Goal: Information Seeking & Learning: Learn about a topic

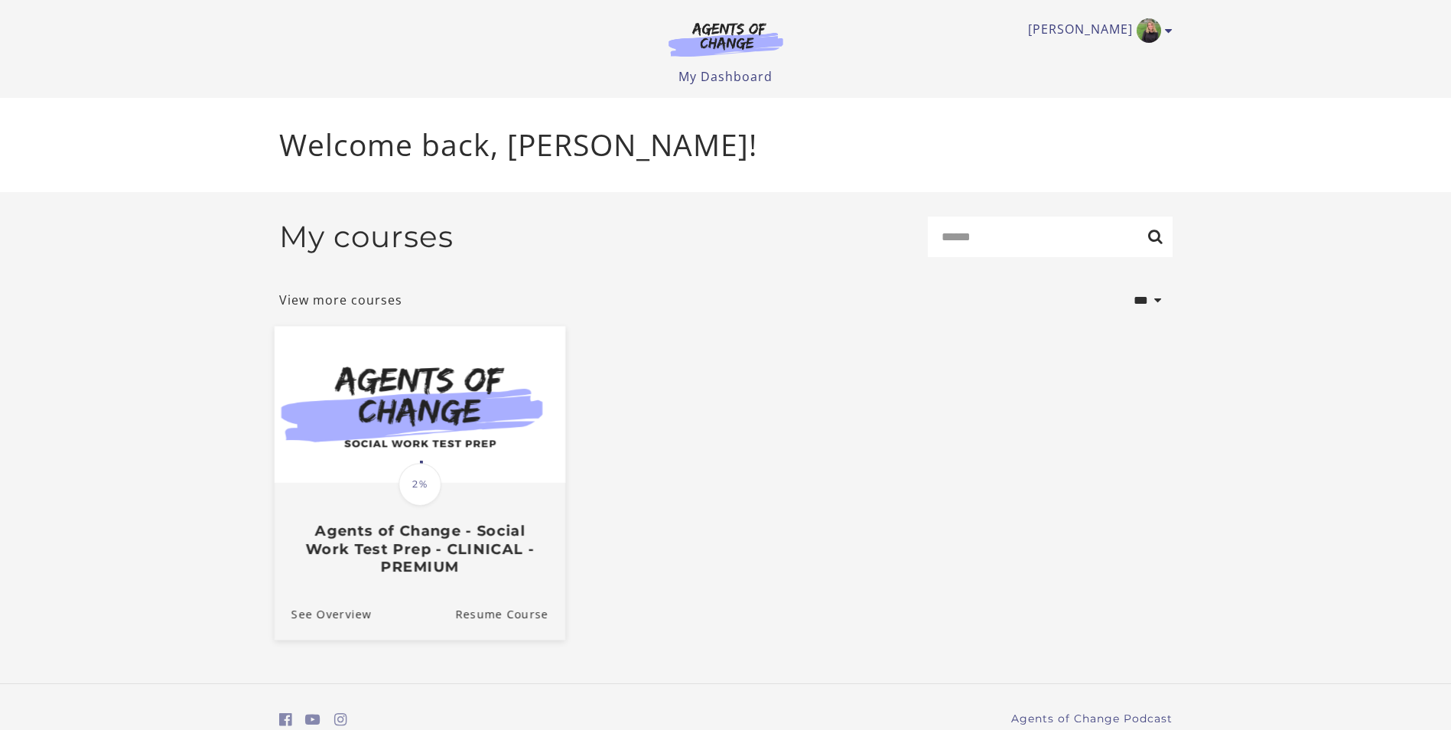
click at [467, 456] on img at bounding box center [419, 404] width 291 height 157
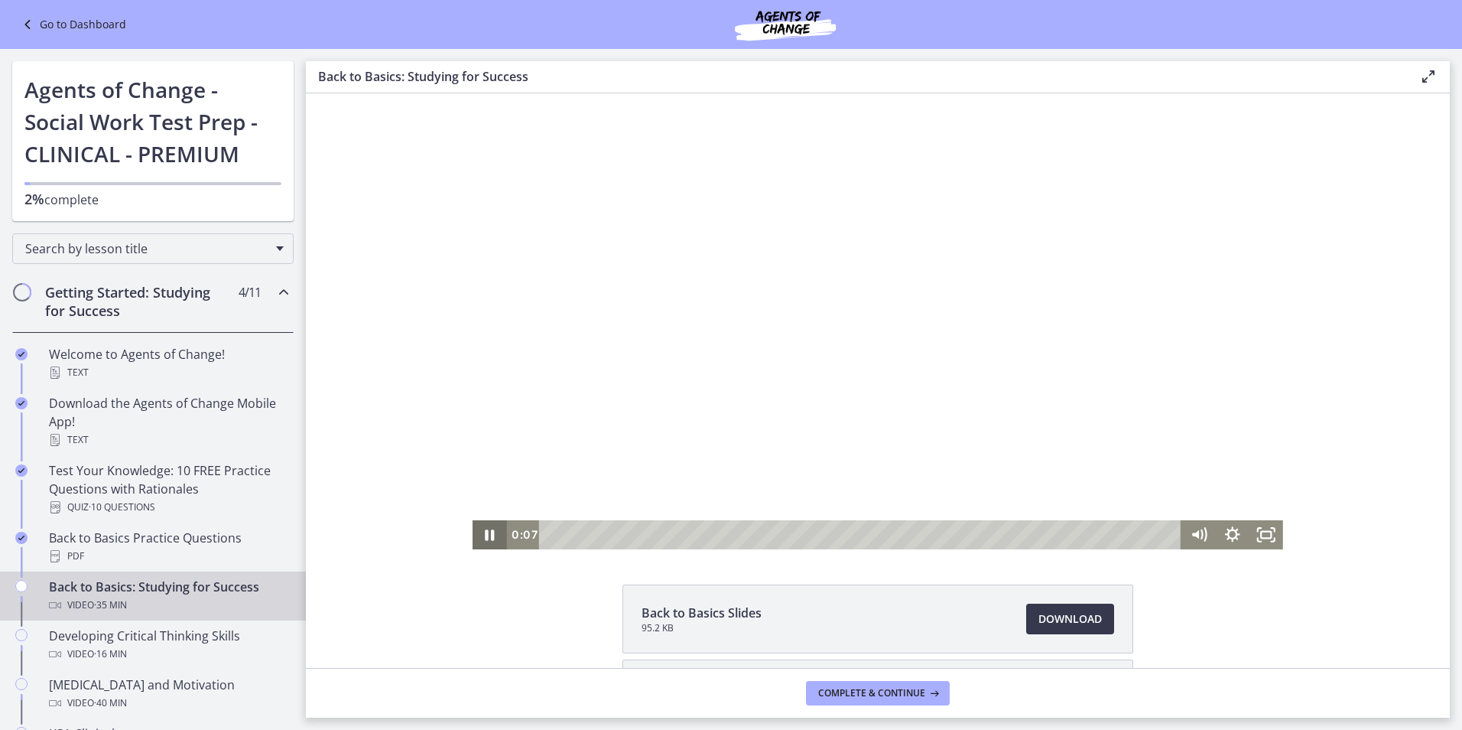
click at [485, 535] on icon "Pause" at bounding box center [490, 534] width 34 height 29
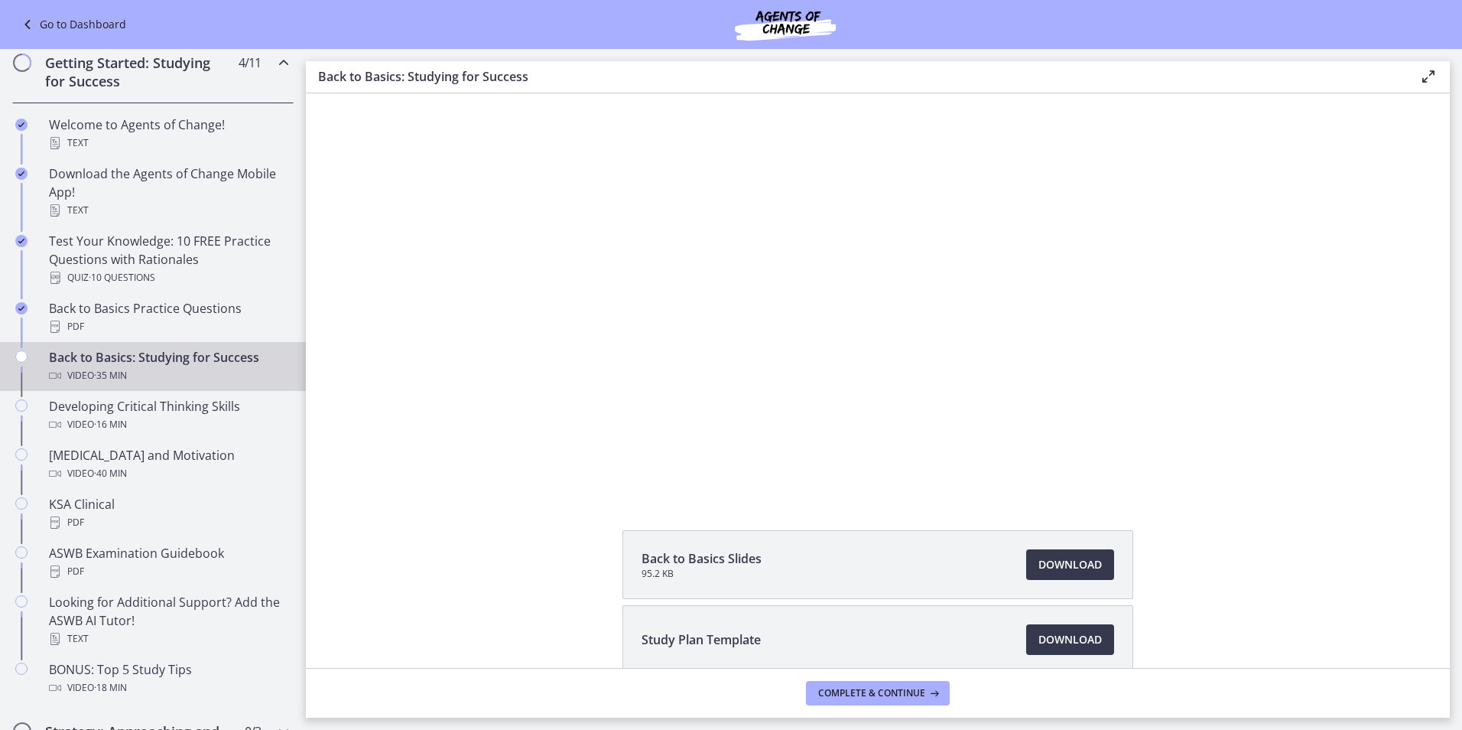
scroll to position [134, 0]
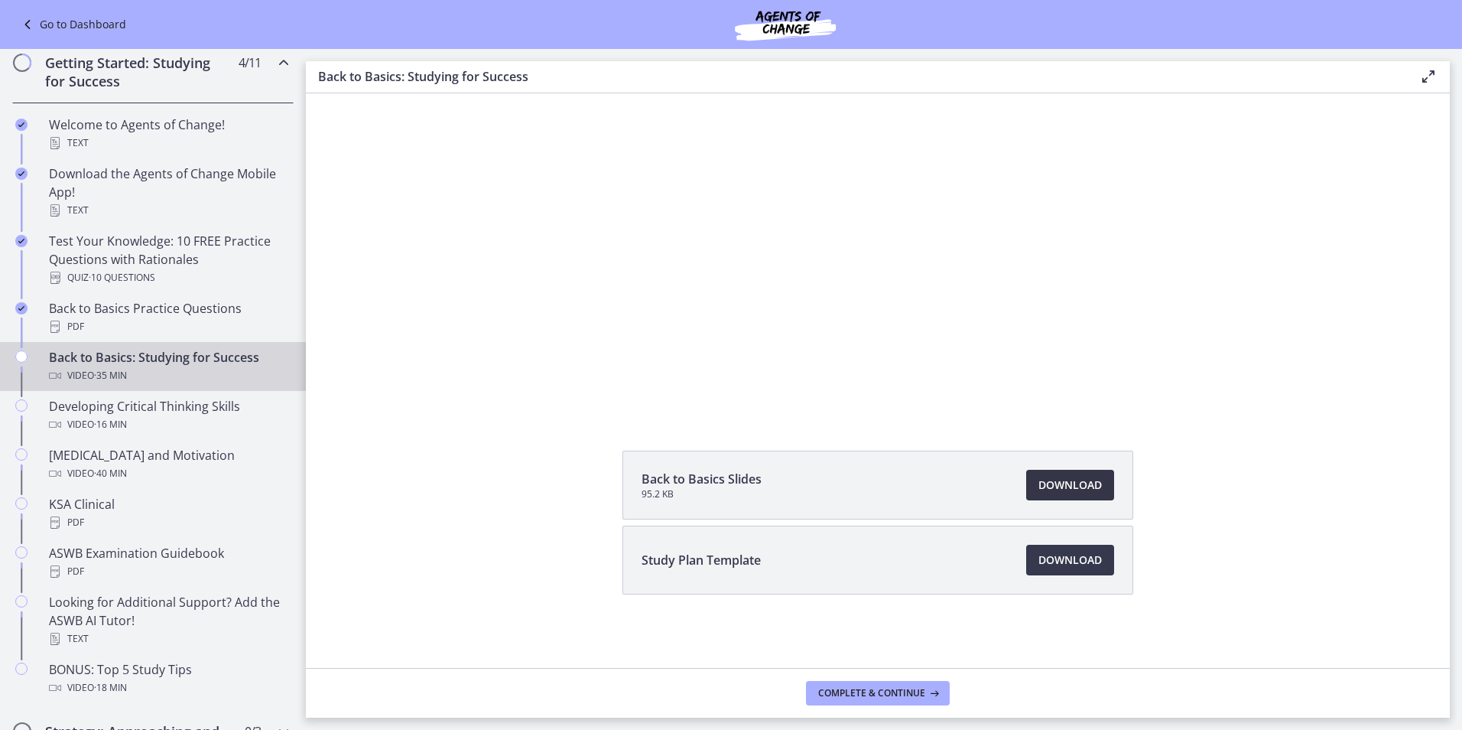
click at [1084, 487] on span "Download Opens in a new window" at bounding box center [1070, 485] width 63 height 18
